Goal: Task Accomplishment & Management: Use online tool/utility

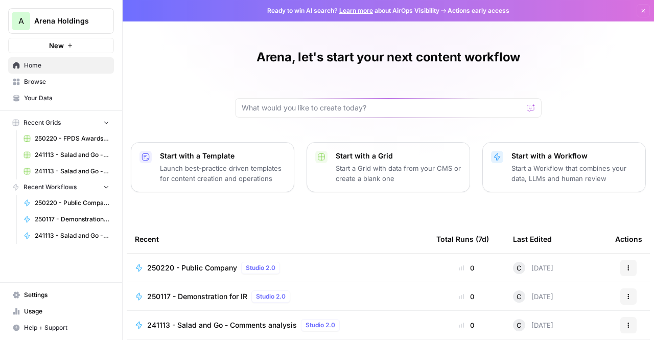
click at [75, 87] on link "Browse" at bounding box center [61, 82] width 106 height 16
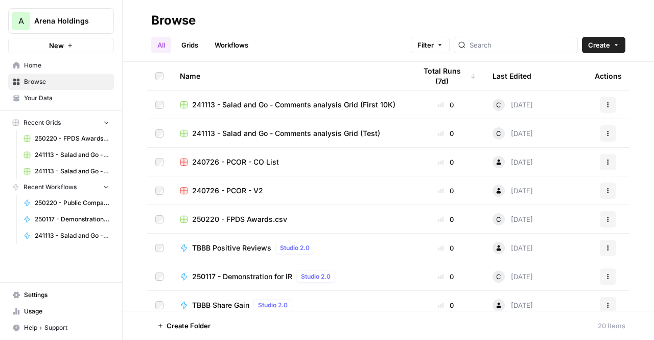
click at [70, 103] on link "Your Data" at bounding box center [61, 98] width 106 height 16
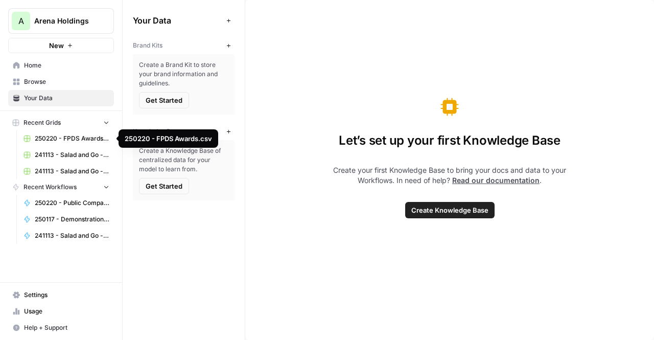
click at [81, 138] on span "250220 - FPDS Awards.csv" at bounding box center [72, 138] width 75 height 9
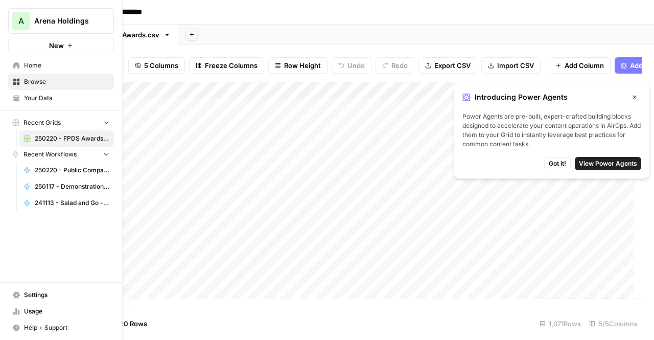
click at [65, 174] on span "250220 - Public Company" at bounding box center [72, 169] width 75 height 9
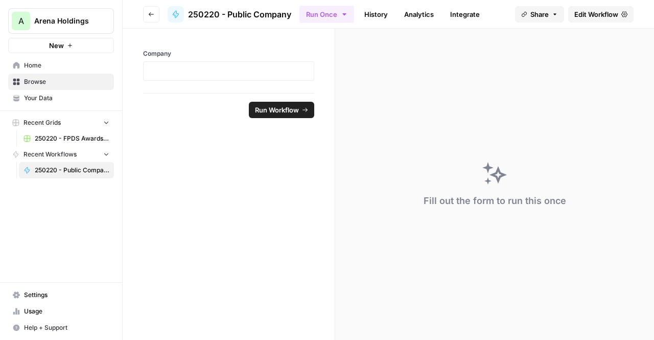
click at [272, 106] on span "Run Workflow" at bounding box center [277, 110] width 44 height 10
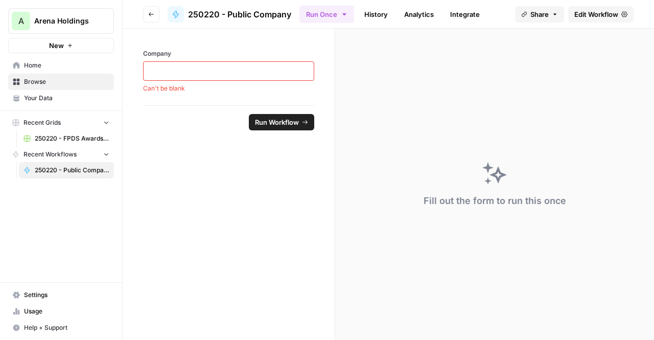
click at [277, 123] on span "Run Workflow" at bounding box center [277, 122] width 44 height 10
click at [112, 153] on button "Recent Workflows" at bounding box center [61, 154] width 106 height 15
click at [71, 155] on span "Recent Workflows" at bounding box center [49, 154] width 53 height 9
click at [163, 72] on p at bounding box center [229, 71] width 158 height 10
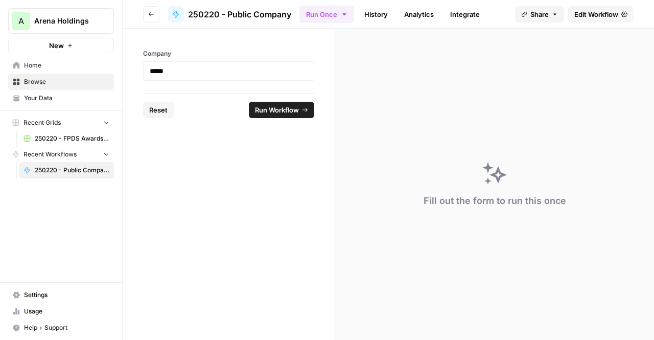
click at [287, 110] on span "Run Workflow" at bounding box center [277, 110] width 44 height 10
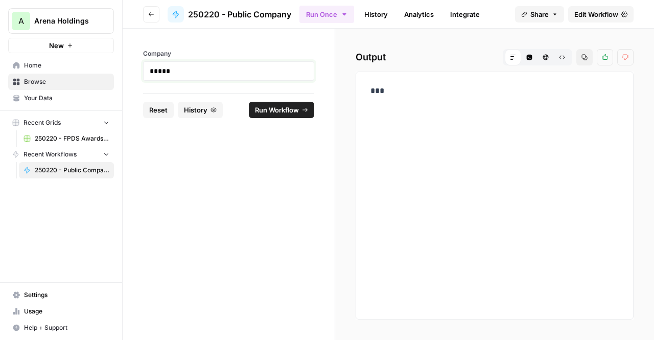
click at [171, 72] on p "*****" at bounding box center [229, 71] width 158 height 10
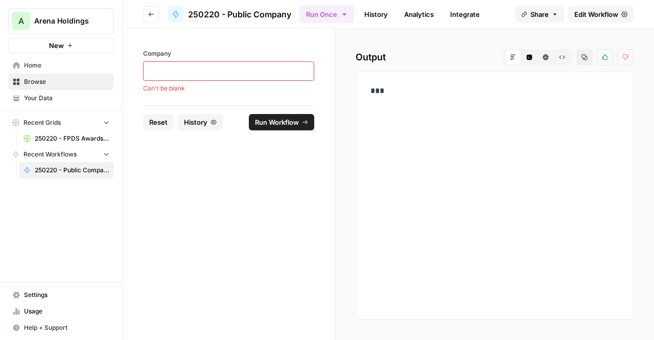
click at [223, 190] on form "Company Can't be blank Reset History Run Workflow" at bounding box center [229, 184] width 212 height 311
click at [55, 170] on span "250220 - Public Company" at bounding box center [72, 169] width 75 height 9
click at [161, 119] on span "Reset" at bounding box center [158, 122] width 18 height 10
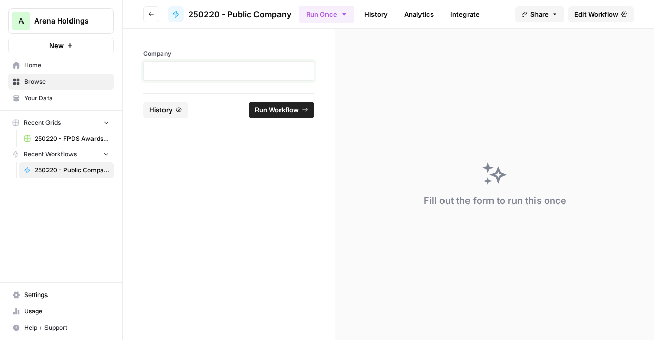
click at [210, 75] on p at bounding box center [229, 71] width 158 height 10
click at [212, 9] on span "250220 - Public Company" at bounding box center [239, 14] width 103 height 12
click at [250, 67] on p at bounding box center [229, 71] width 158 height 10
click at [38, 61] on span "Home" at bounding box center [66, 65] width 85 height 9
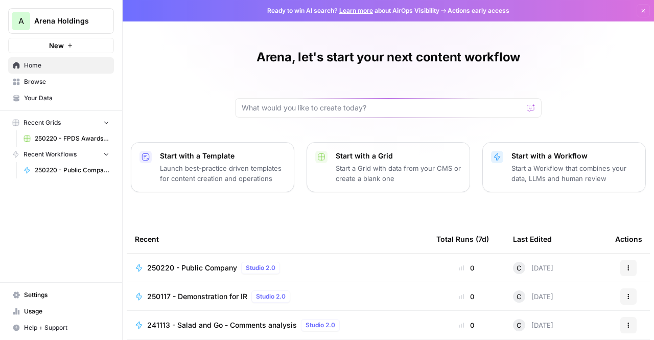
click at [41, 80] on span "Browse" at bounding box center [66, 81] width 85 height 9
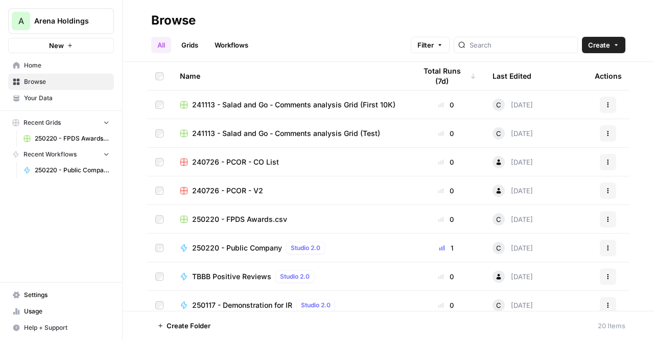
click at [253, 103] on span "241113 - Salad and Go - Comments analysis Grid (First 10K)" at bounding box center [293, 105] width 203 height 10
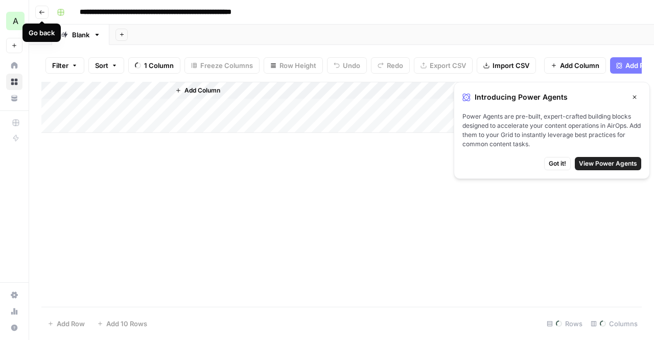
click at [42, 16] on button "Go back" at bounding box center [41, 12] width 13 height 13
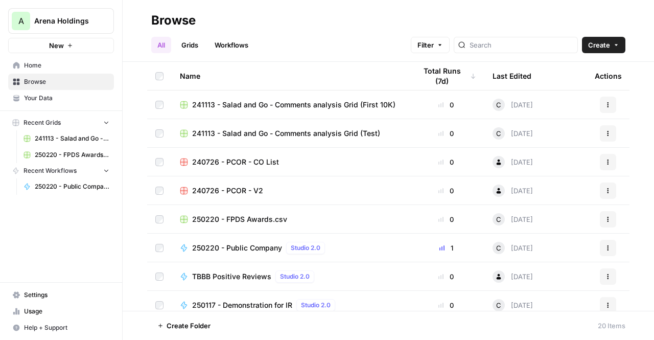
click at [245, 250] on span "250220 - Public Company" at bounding box center [237, 248] width 90 height 10
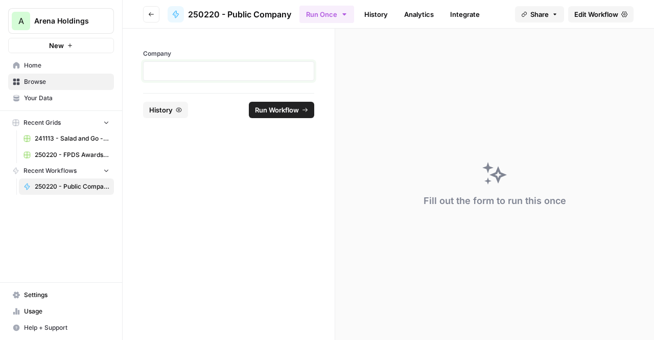
click at [201, 73] on p at bounding box center [229, 71] width 158 height 10
click at [149, 11] on icon "button" at bounding box center [151, 14] width 6 height 6
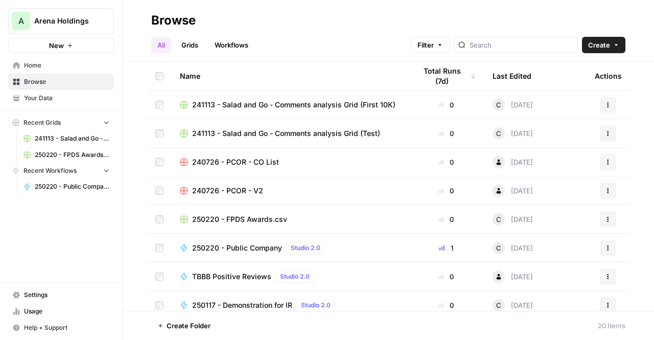
click at [252, 305] on span "250117 - Demonstration for IR" at bounding box center [242, 305] width 100 height 10
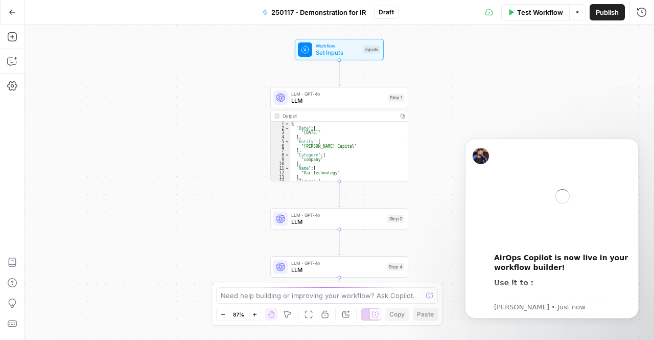
click at [14, 9] on icon "button" at bounding box center [12, 12] width 7 height 7
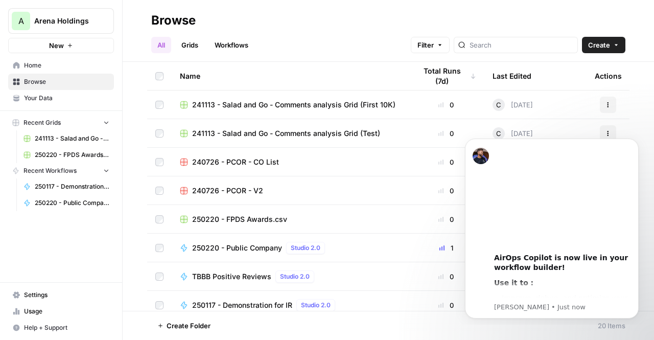
click at [225, 51] on link "Workflows" at bounding box center [231, 45] width 46 height 16
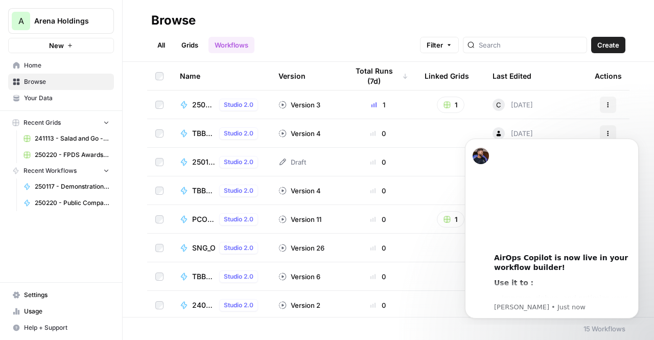
drag, startPoint x: 644, startPoint y: 163, endPoint x: 648, endPoint y: 234, distance: 71.1
click at [648, 234] on body "00:00 AirOps Copilot is now live in your workflow builder! Use it to : Improve,…" at bounding box center [552, 226] width 196 height 187
click at [645, 231] on body "00:00 AirOps Copilot is now live in your workflow builder! Use it to : Improve,…" at bounding box center [552, 226] width 196 height 187
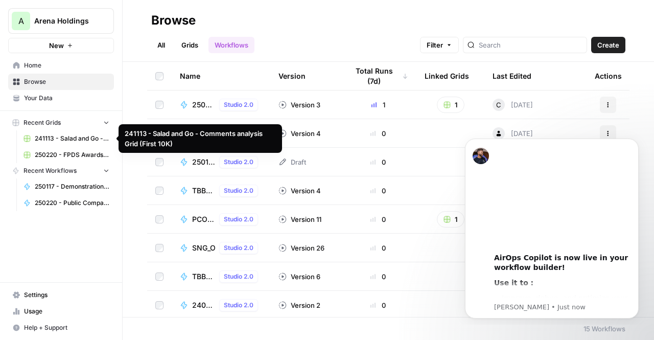
click at [70, 135] on span "241113 - Salad and Go - Comments analysis Grid (First 10K)" at bounding box center [72, 138] width 75 height 9
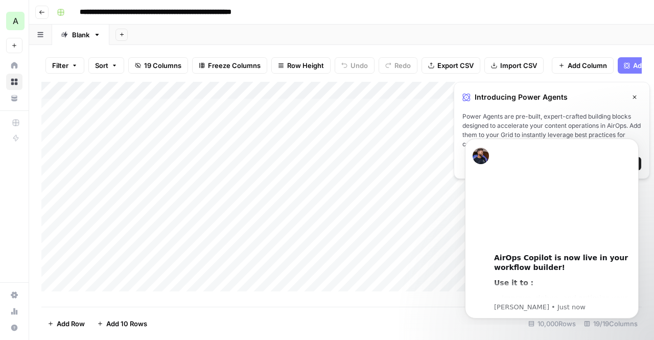
click at [41, 12] on icon "button" at bounding box center [42, 12] width 6 height 6
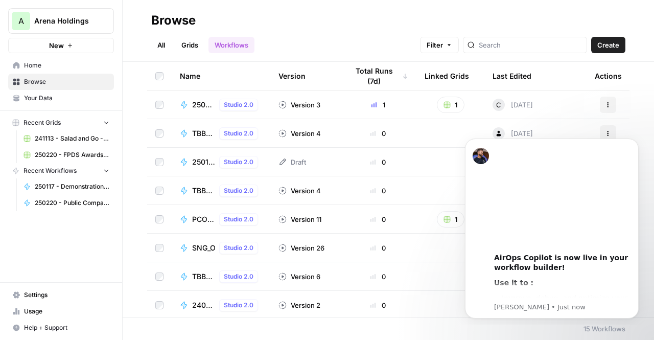
click at [45, 101] on span "Your Data" at bounding box center [66, 97] width 85 height 9
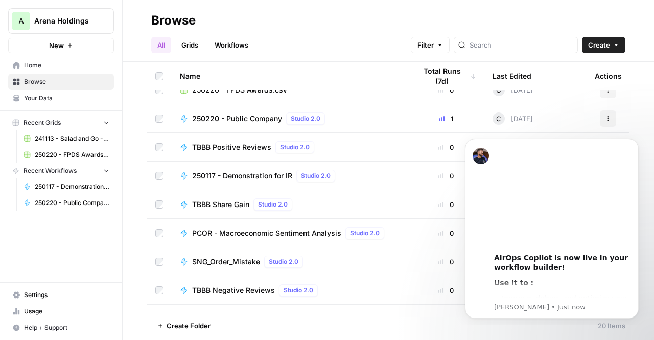
scroll to position [140, 0]
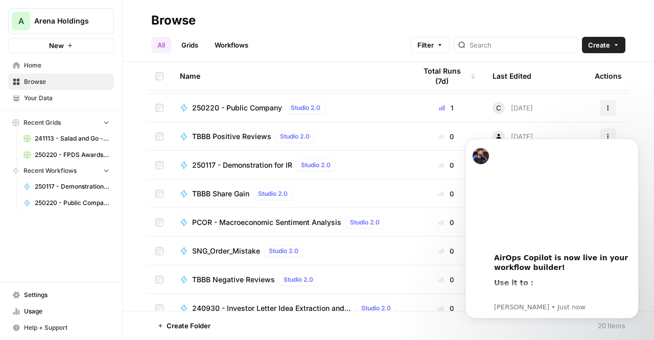
click at [260, 311] on footer "Create Folder 20 Items" at bounding box center [388, 325] width 531 height 29
click at [265, 310] on span "240930 - Investor Letter Idea Extraction and Synthesis" at bounding box center [272, 308] width 160 height 10
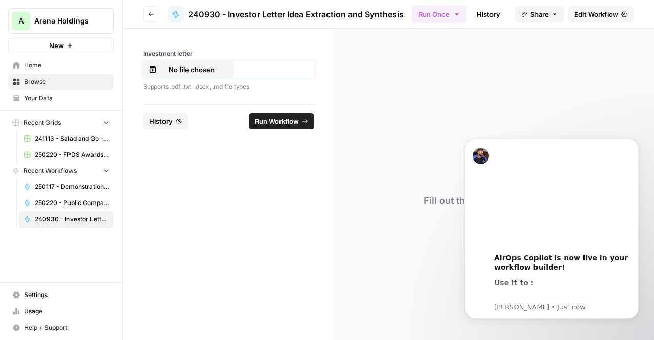
click at [196, 69] on p "No file chosen" at bounding box center [191, 69] width 65 height 10
click at [636, 144] on icon "Dismiss notification" at bounding box center [636, 141] width 6 height 6
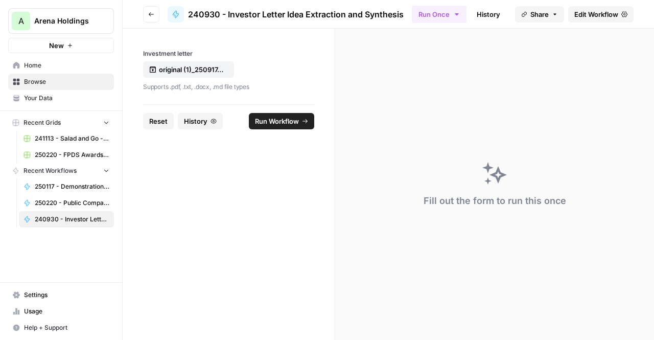
click at [273, 123] on span "Run Workflow" at bounding box center [277, 121] width 44 height 10
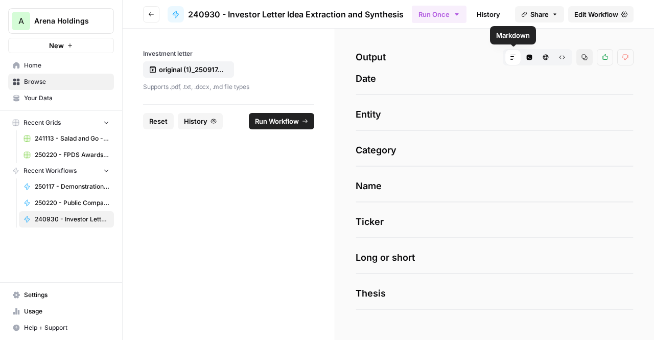
click at [515, 52] on div "Markdown" at bounding box center [513, 57] width 16 height 16
click at [526, 55] on button "Code Editor" at bounding box center [529, 57] width 16 height 16
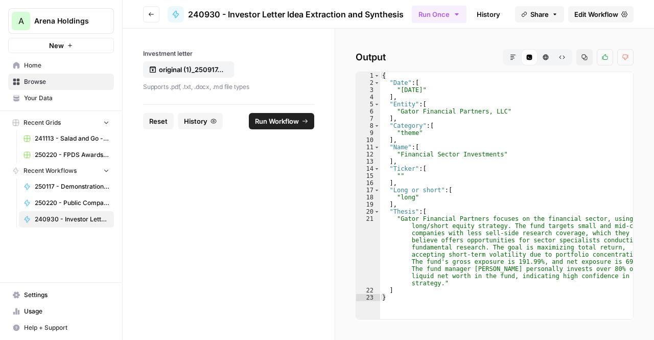
type textarea "**********"
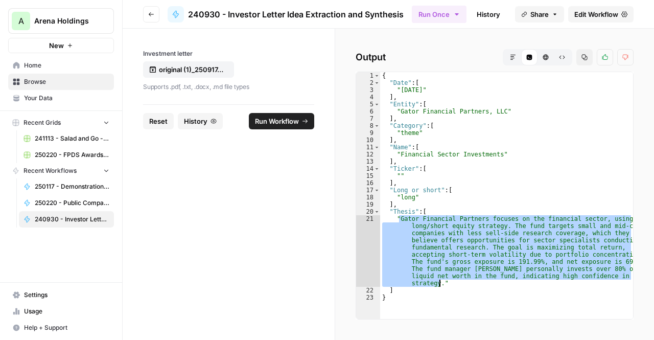
drag, startPoint x: 398, startPoint y: 219, endPoint x: 438, endPoint y: 282, distance: 74.6
click at [438, 282] on div "{ "Date" : [ "[DATE]" ] , "Entity" : [ "Gator Financial Partners, LLC" ] , "Cat…" at bounding box center [506, 202] width 253 height 261
click at [438, 282] on div "{ "Date" : [ "[DATE]" ] , "Entity" : [ "Gator Financial Partners, LLC" ] , "Cat…" at bounding box center [506, 195] width 253 height 247
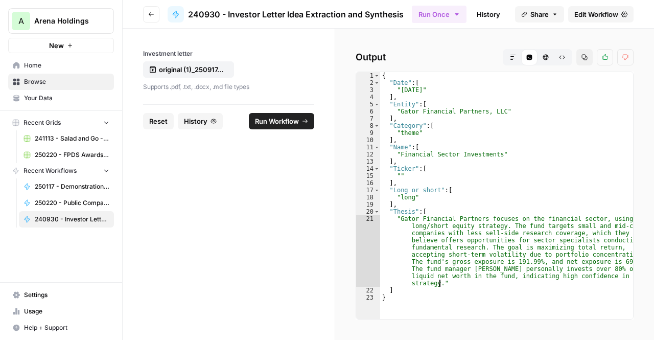
click at [438, 282] on div "{ "Date" : [ "[DATE]" ] , "Entity" : [ "Gator Financial Partners, LLC" ] , "Cat…" at bounding box center [506, 202] width 253 height 261
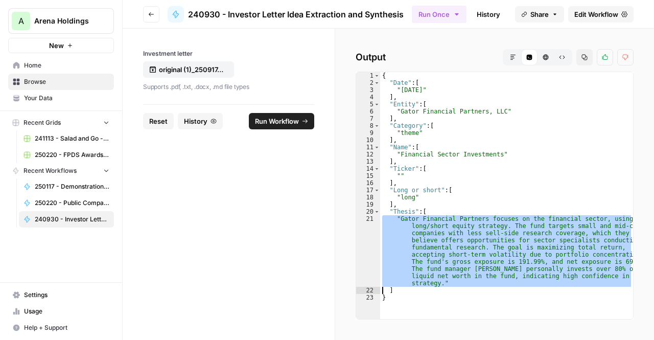
click at [438, 282] on div "{ "Date" : [ "[DATE]" ] , "Entity" : [ "Gator Financial Partners, LLC" ] , "Cat…" at bounding box center [506, 202] width 253 height 261
